Goal: Task Accomplishment & Management: Use online tool/utility

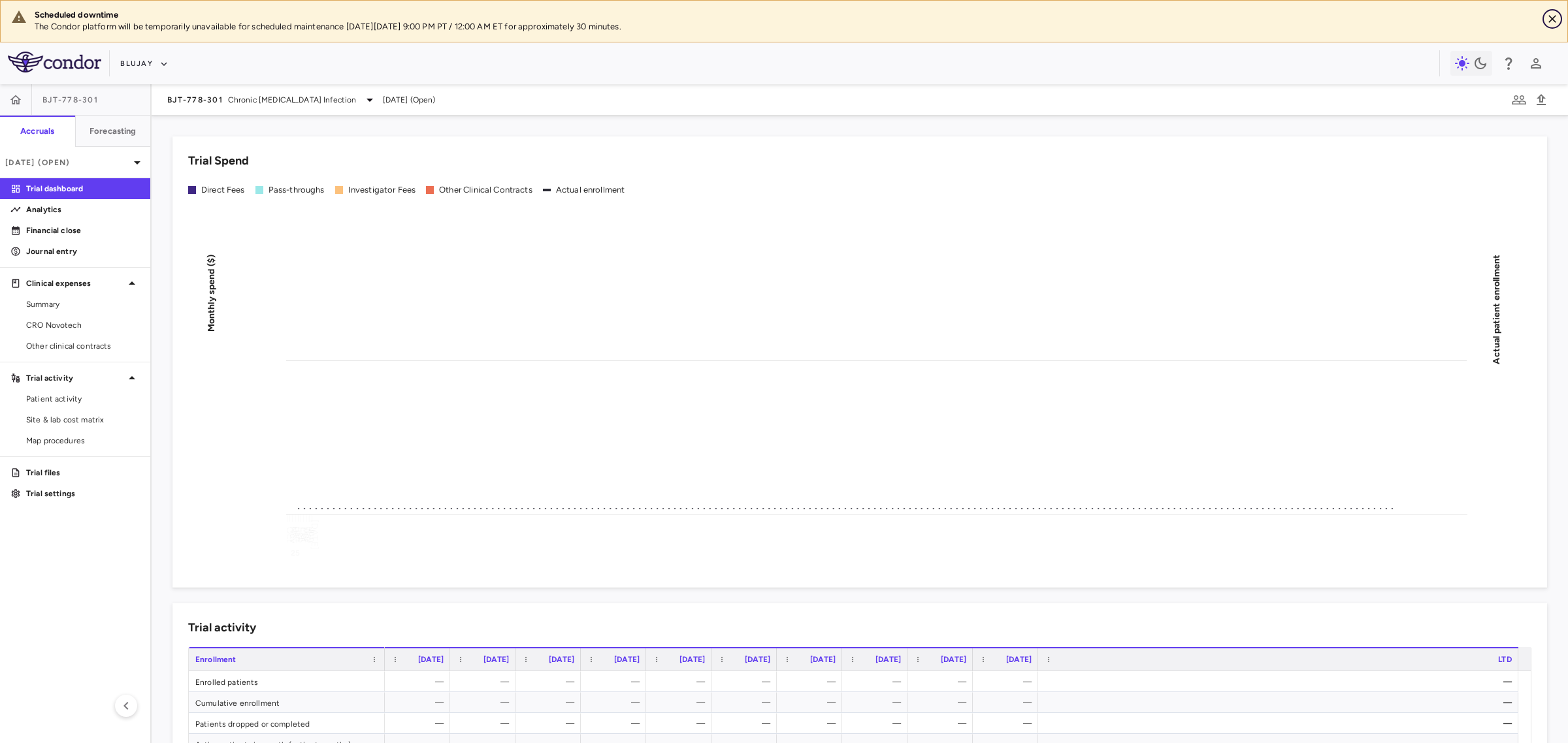
click at [1546, 19] on icon "Close" at bounding box center [1552, 19] width 13 height 13
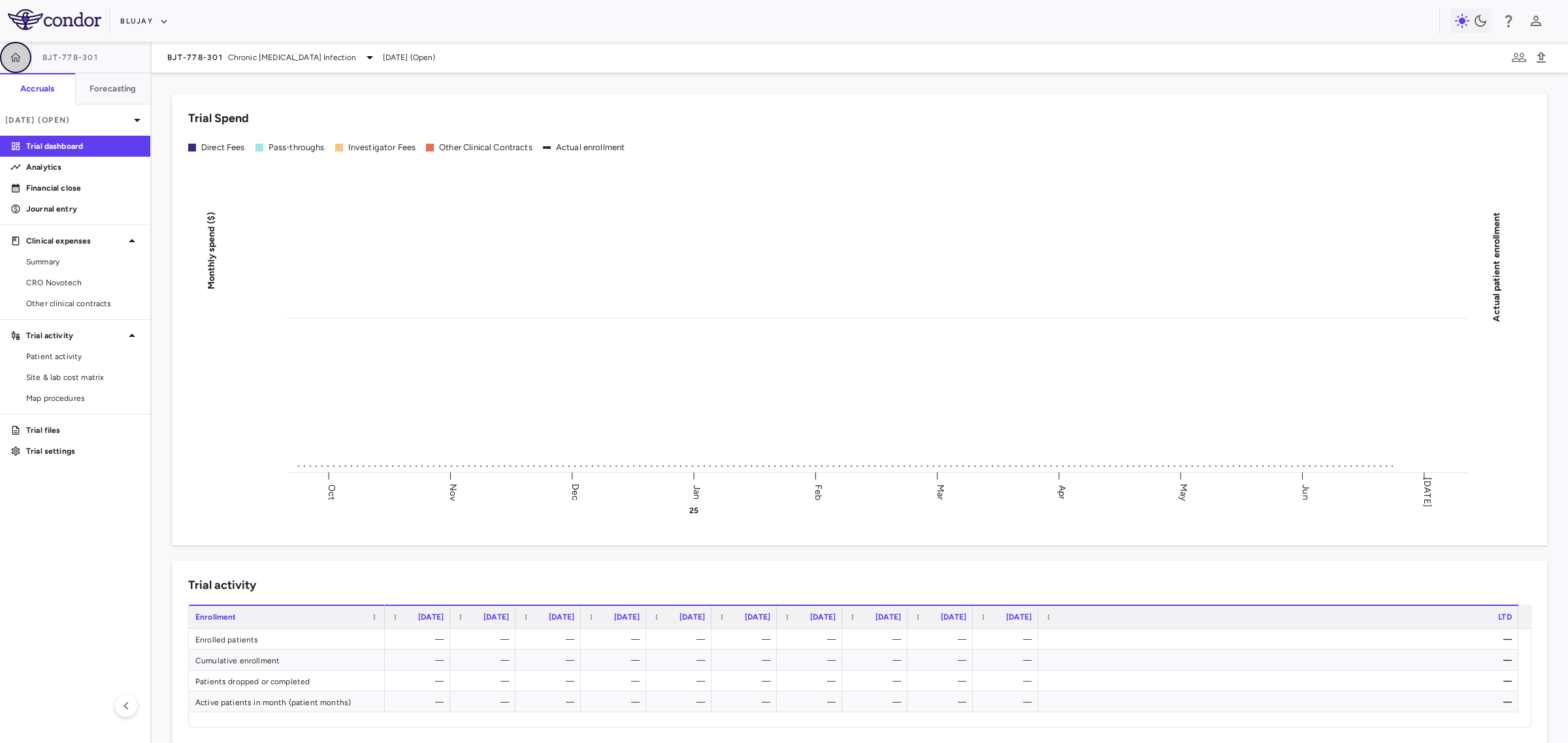
click at [24, 53] on button "button" at bounding box center [16, 57] width 31 height 31
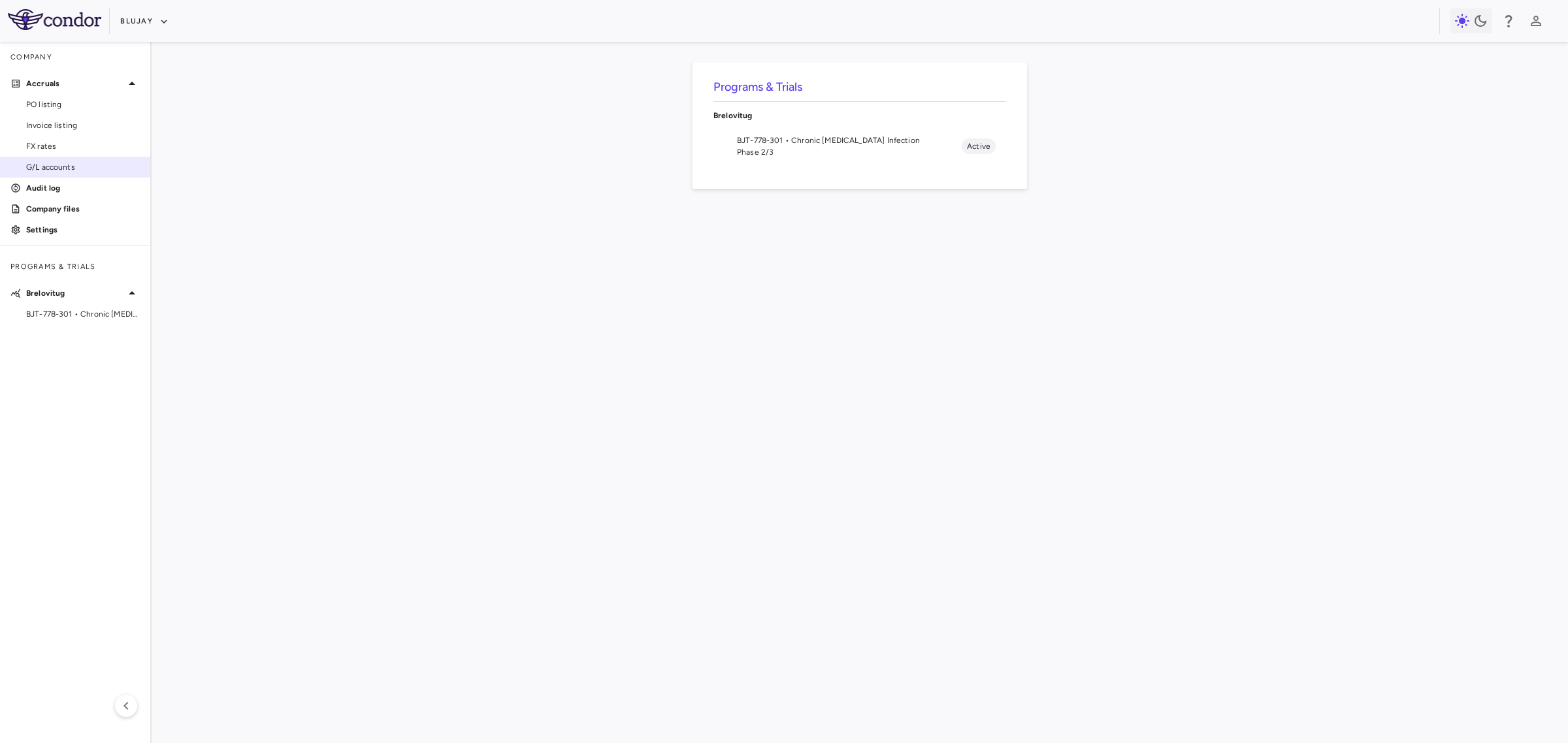
click at [62, 167] on span "G/L accounts" at bounding box center [82, 167] width 113 height 12
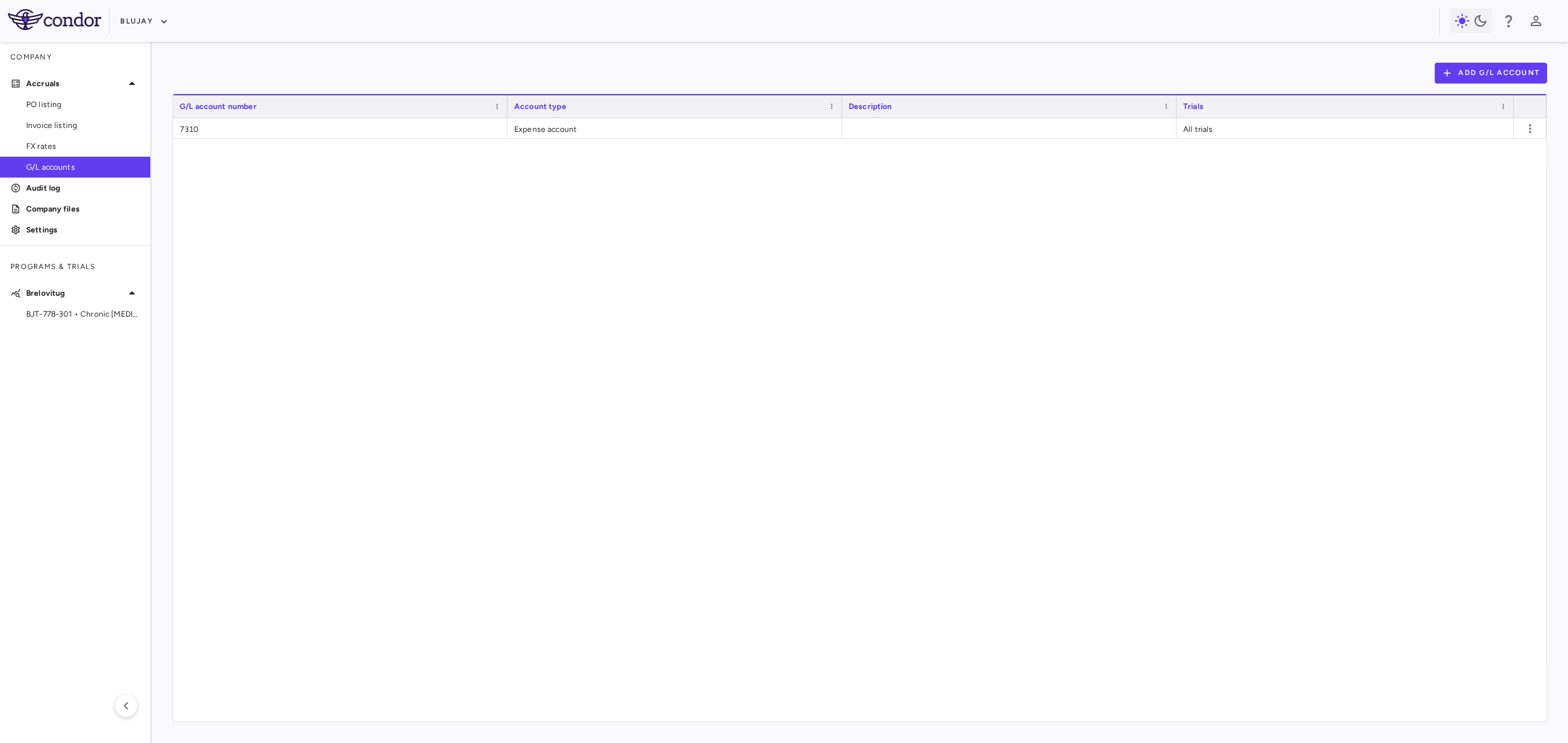
click at [1493, 57] on div "Add G/L Account Drag here to set row groups Drag here to set column labels G/L …" at bounding box center [859, 392] width 1416 height 702
click at [1491, 75] on button "Add G/L Account" at bounding box center [1491, 73] width 113 height 21
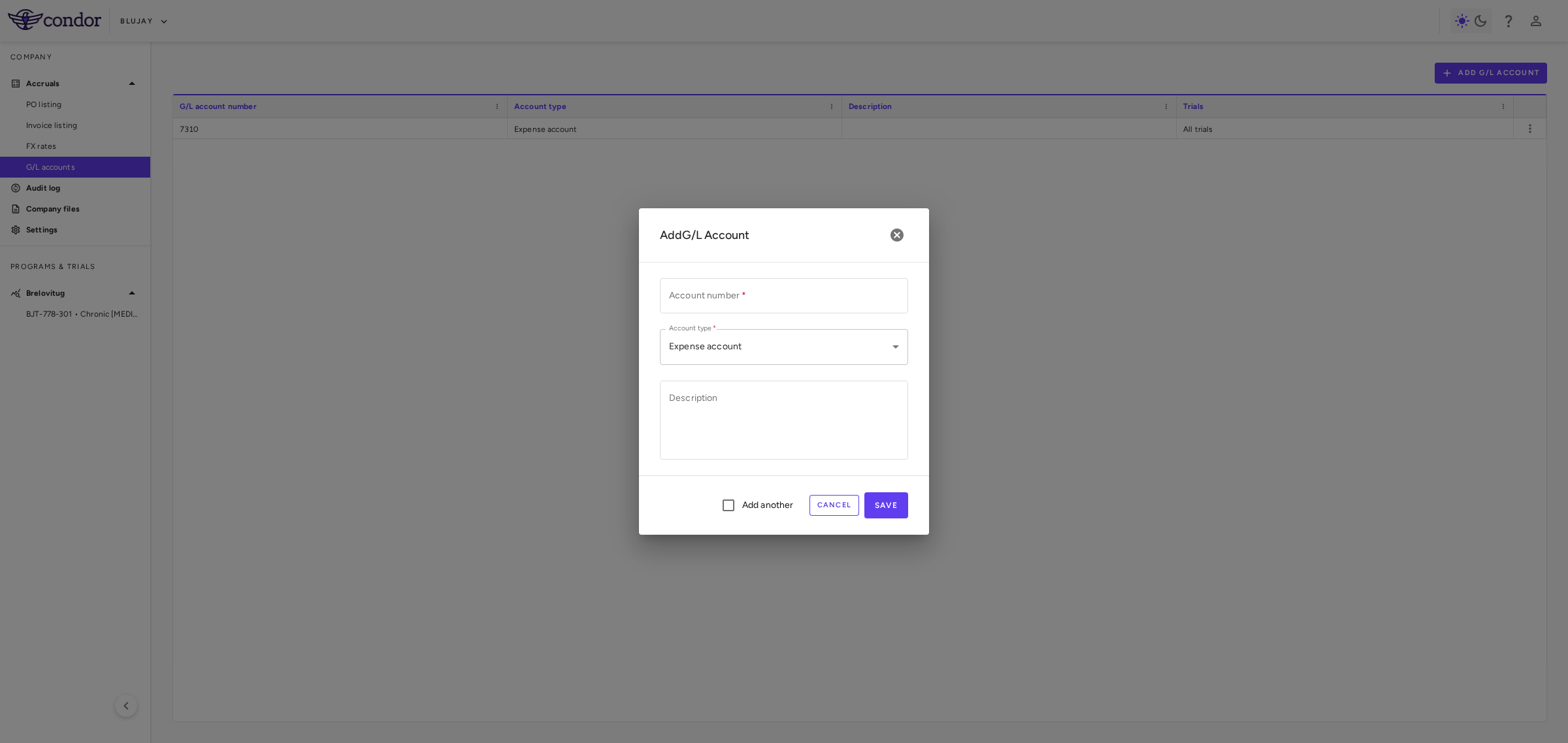
click at [837, 348] on body "Skip to sidebar Skip to main content Blujay Company Accruals PO listing Invoice…" at bounding box center [784, 371] width 1568 height 743
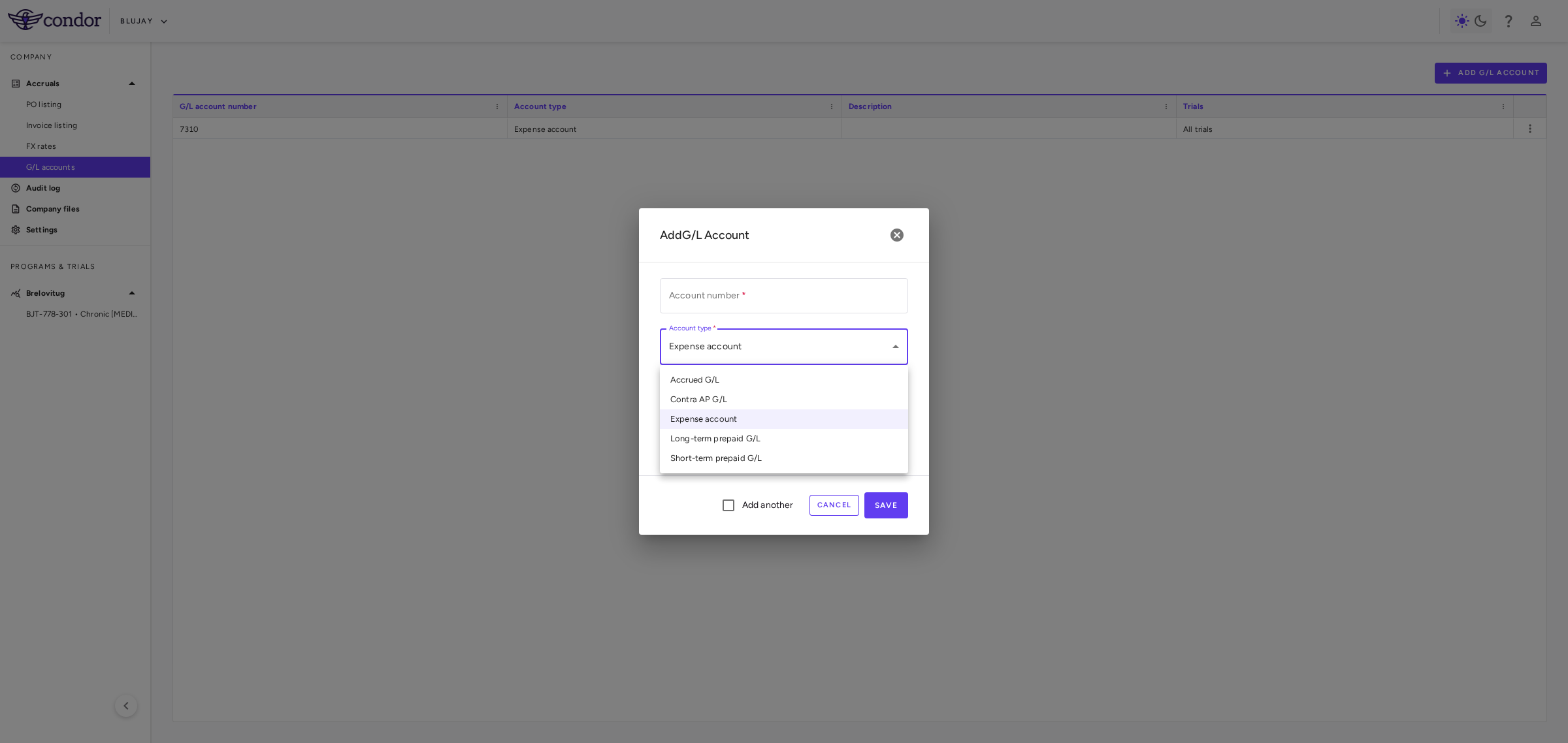
click at [892, 233] on div at bounding box center [784, 371] width 1568 height 743
click at [896, 239] on icon "button" at bounding box center [897, 236] width 13 height 13
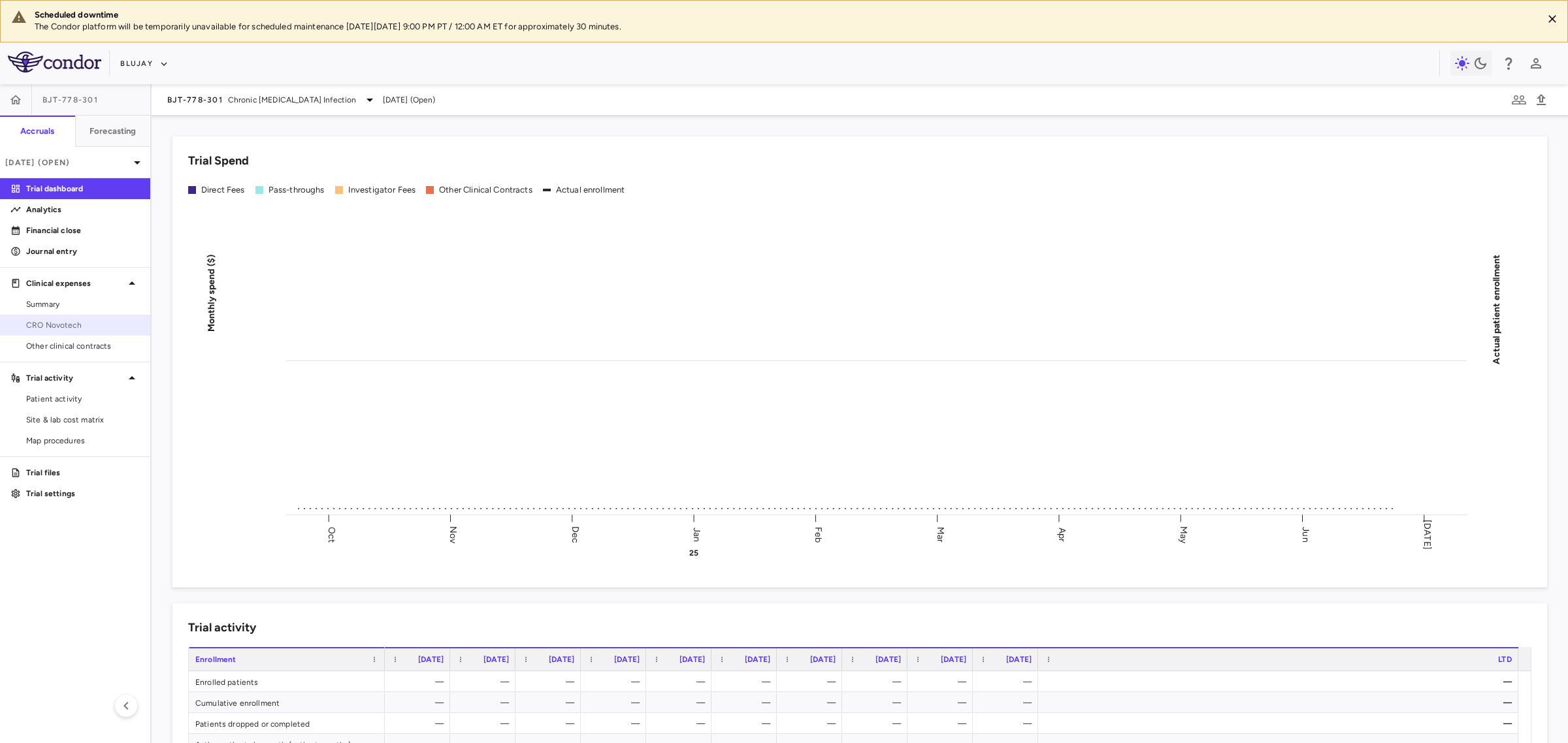
click at [70, 330] on span "CRO Novotech" at bounding box center [82, 325] width 113 height 12
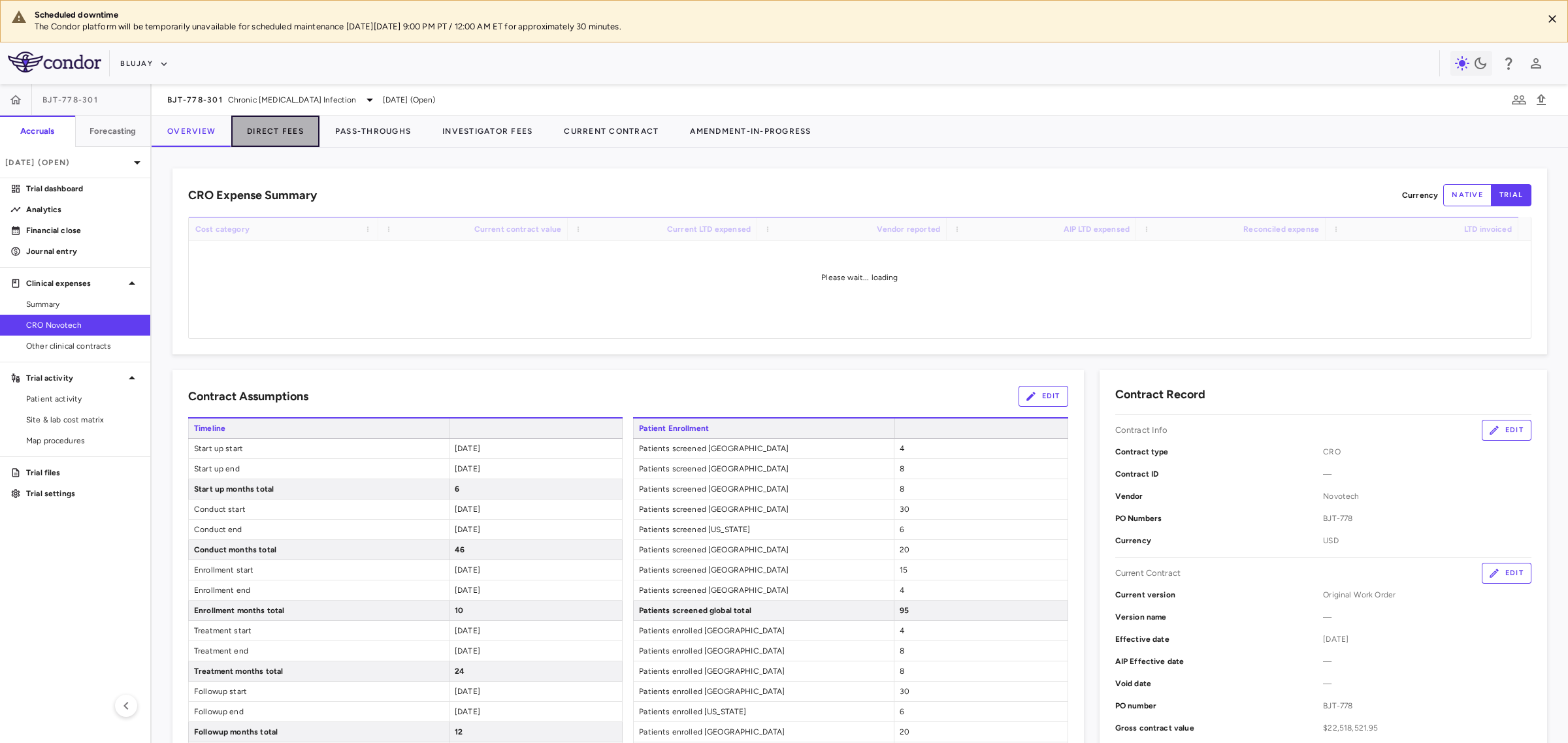
click at [293, 132] on button "Direct Fees" at bounding box center [275, 131] width 88 height 31
